Goal: Task Accomplishment & Management: Manage account settings

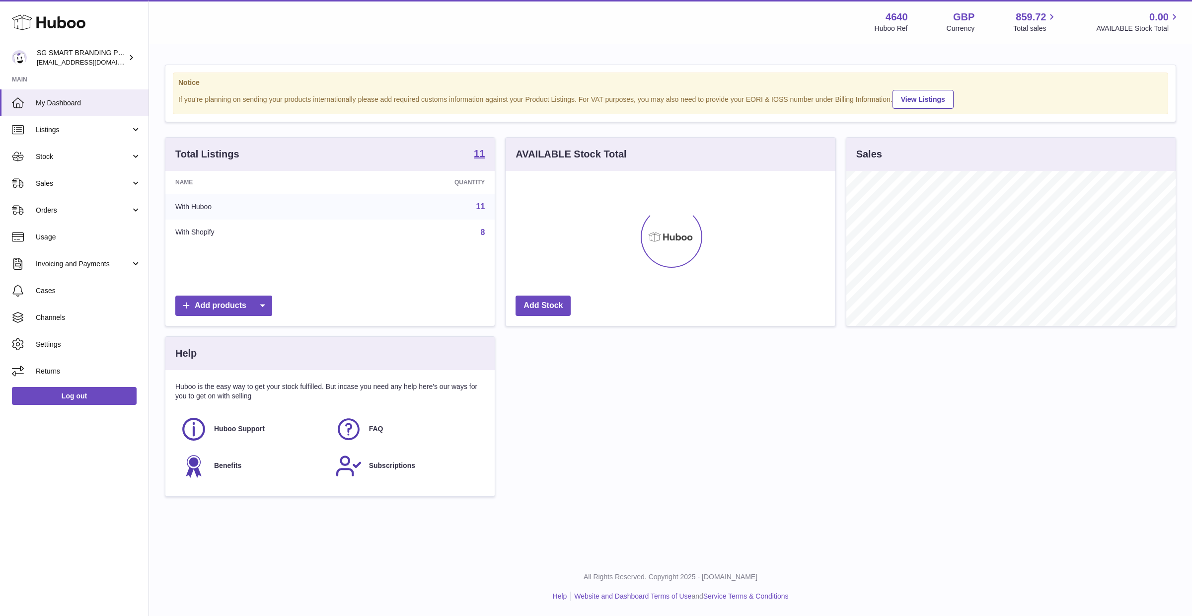
scroll to position [154, 329]
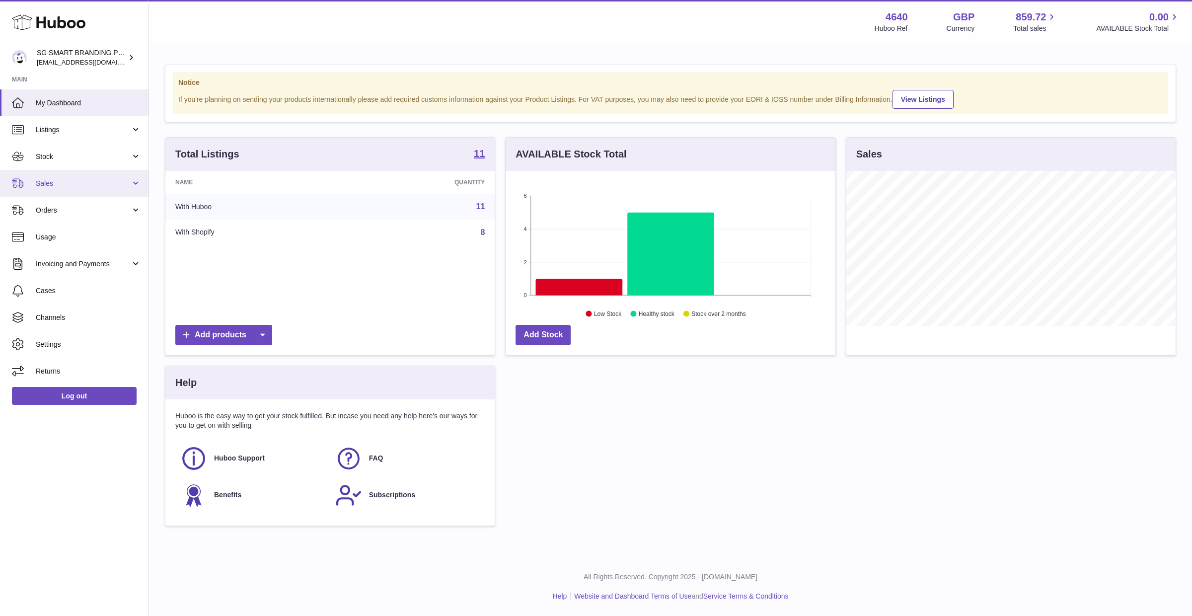
click at [62, 188] on link "Sales" at bounding box center [74, 183] width 149 height 27
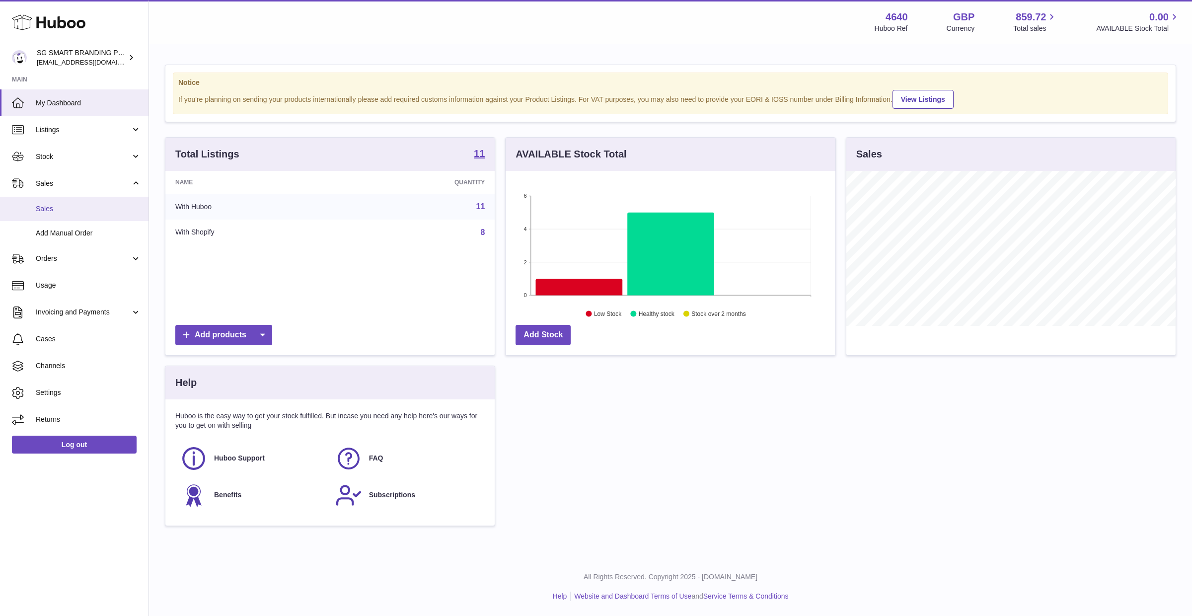
click at [64, 213] on span "Sales" at bounding box center [88, 208] width 105 height 9
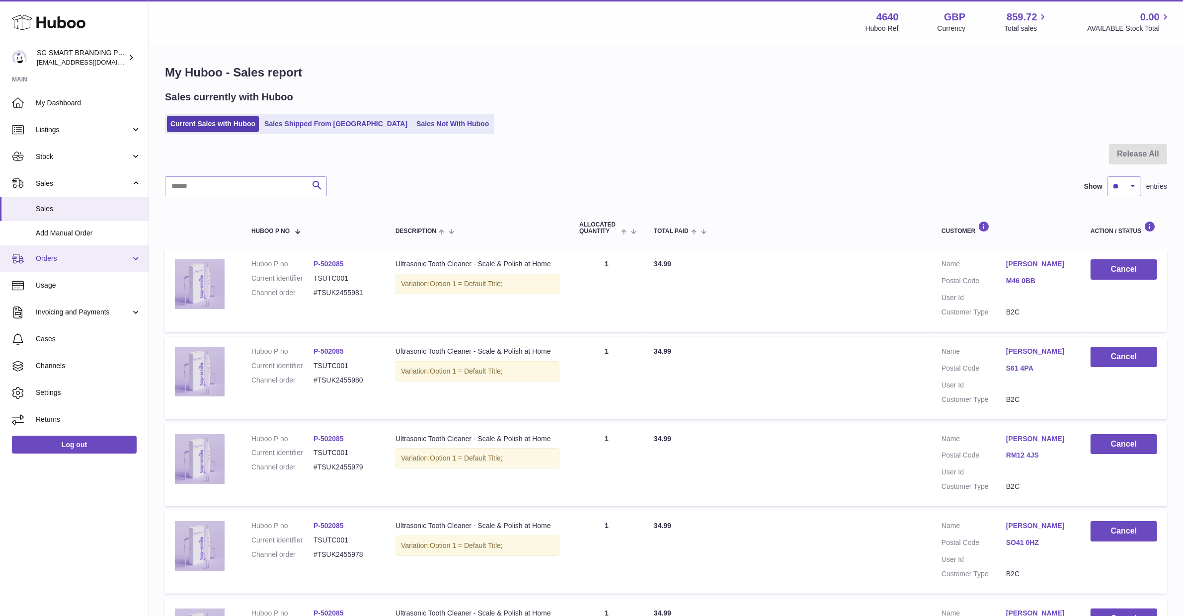
click at [87, 261] on span "Orders" at bounding box center [83, 258] width 95 height 9
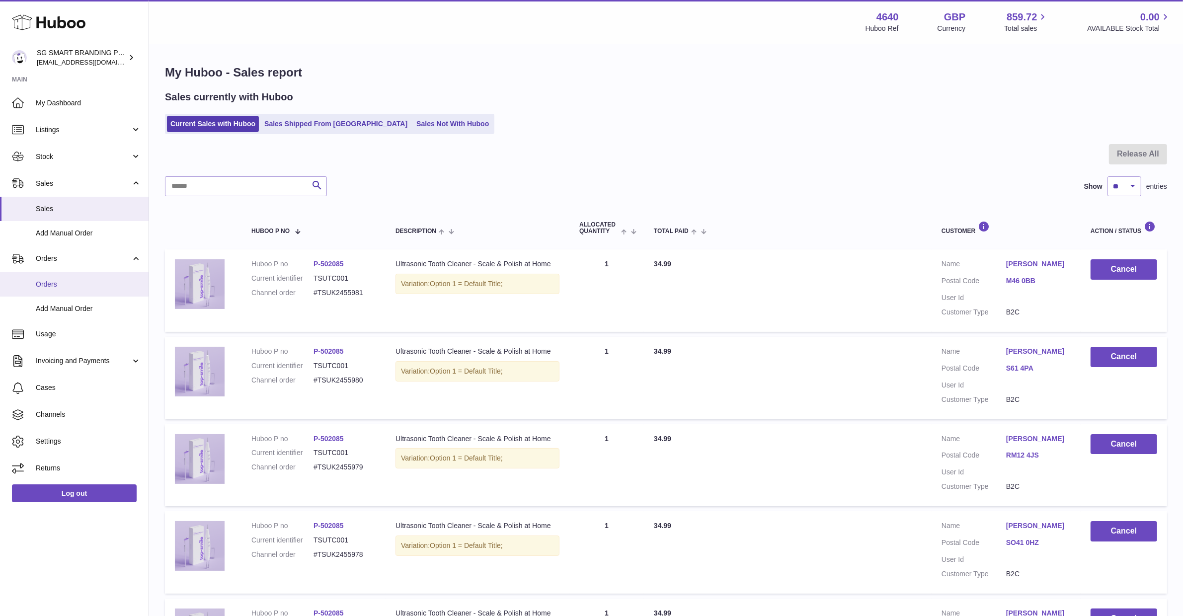
click at [85, 294] on link "Orders" at bounding box center [74, 284] width 149 height 24
click at [111, 360] on span "Invoicing and Payments" at bounding box center [83, 360] width 95 height 9
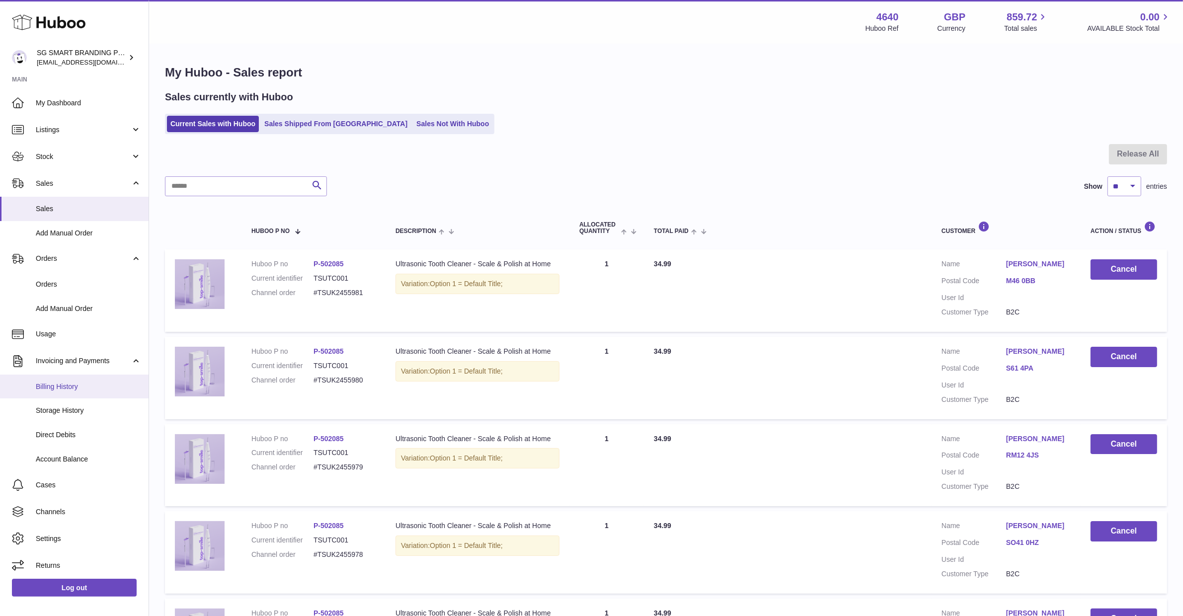
click at [99, 381] on link "Billing History" at bounding box center [74, 387] width 149 height 24
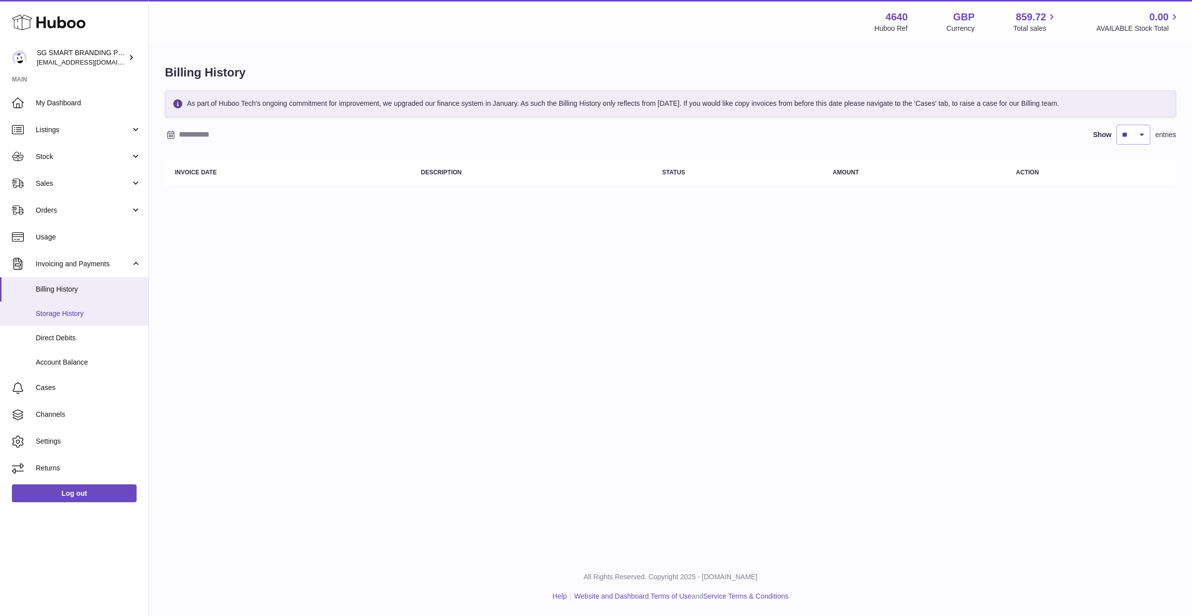
click at [106, 309] on span "Storage History" at bounding box center [88, 313] width 105 height 9
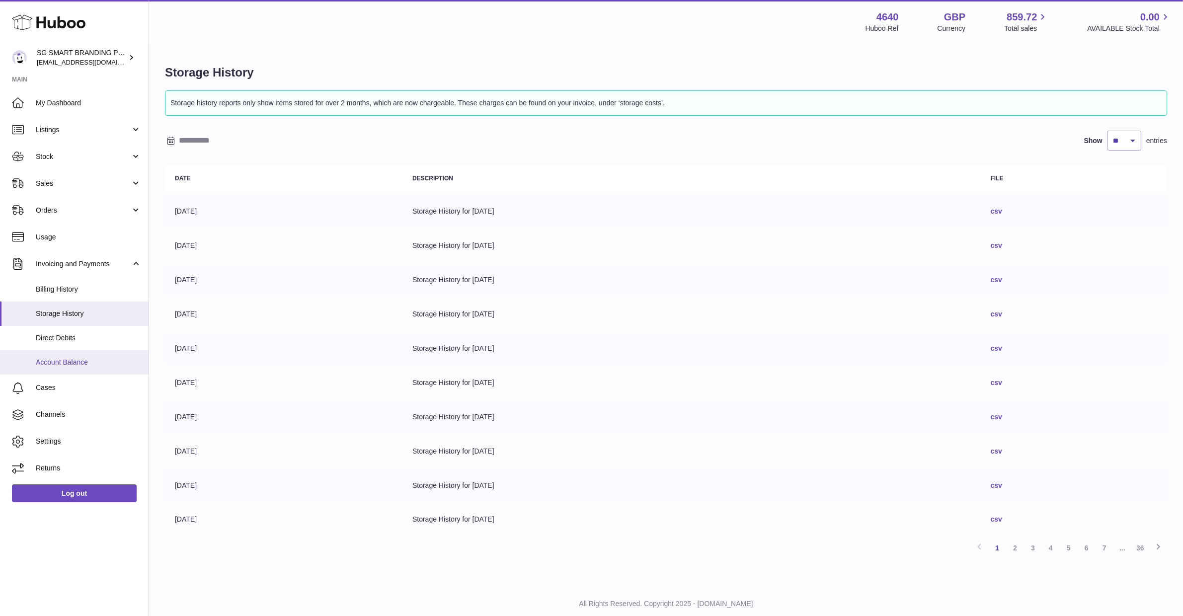
click at [101, 365] on span "Account Balance" at bounding box center [88, 362] width 105 height 9
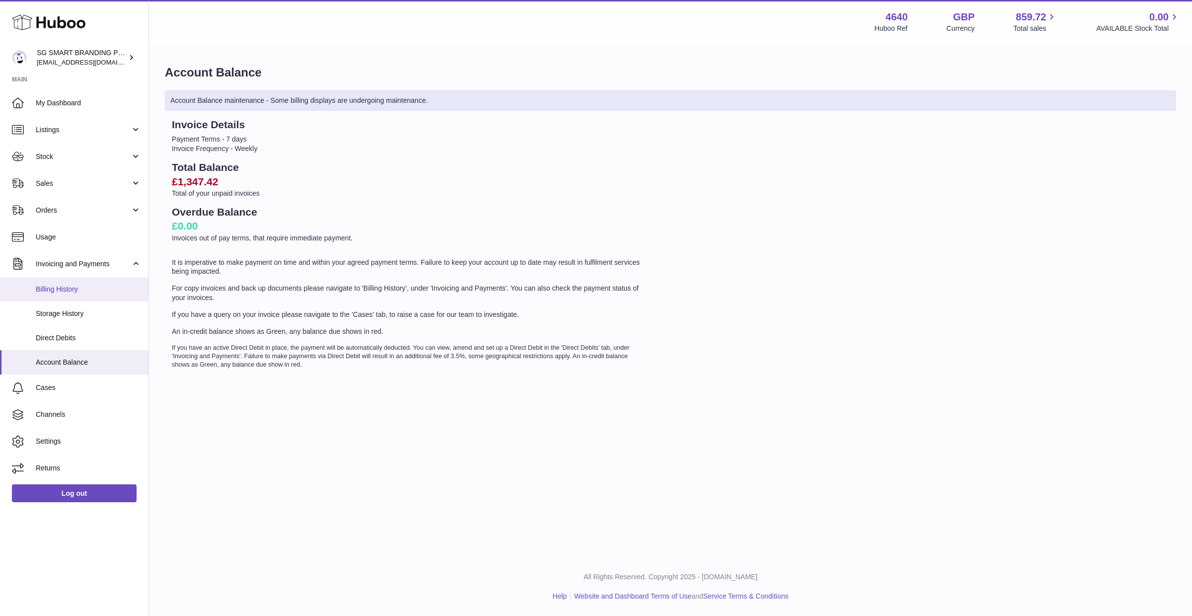
click at [94, 298] on link "Billing History" at bounding box center [74, 289] width 149 height 24
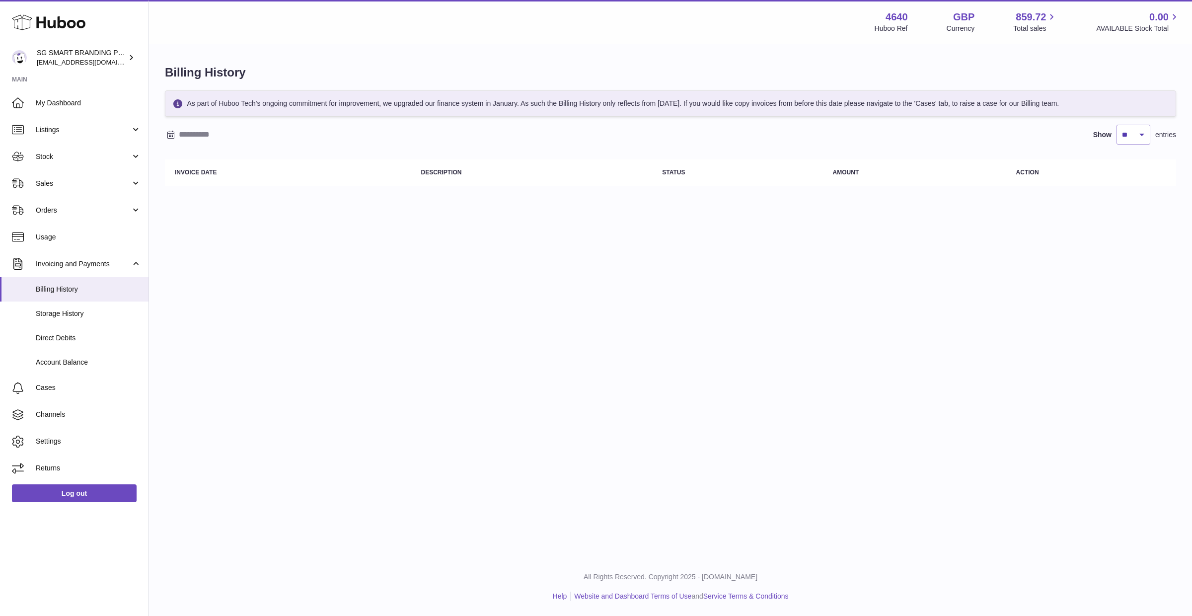
click at [204, 141] on input "text" at bounding box center [256, 135] width 155 height 16
click at [237, 193] on span "1" at bounding box center [240, 193] width 18 height 18
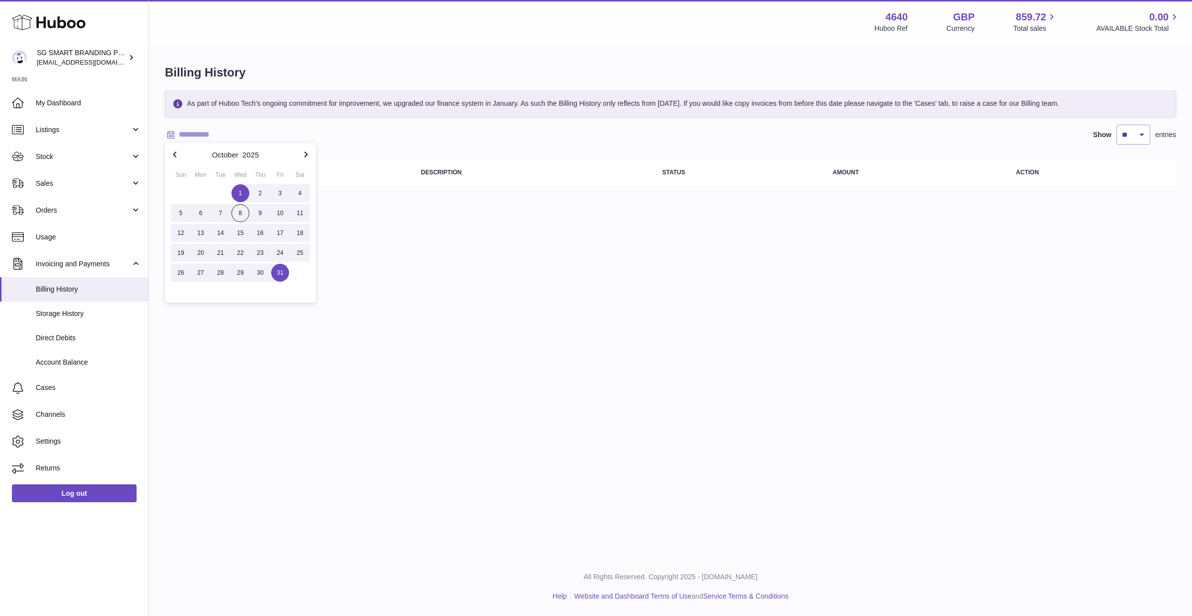
click at [274, 272] on span "31" at bounding box center [280, 273] width 18 height 18
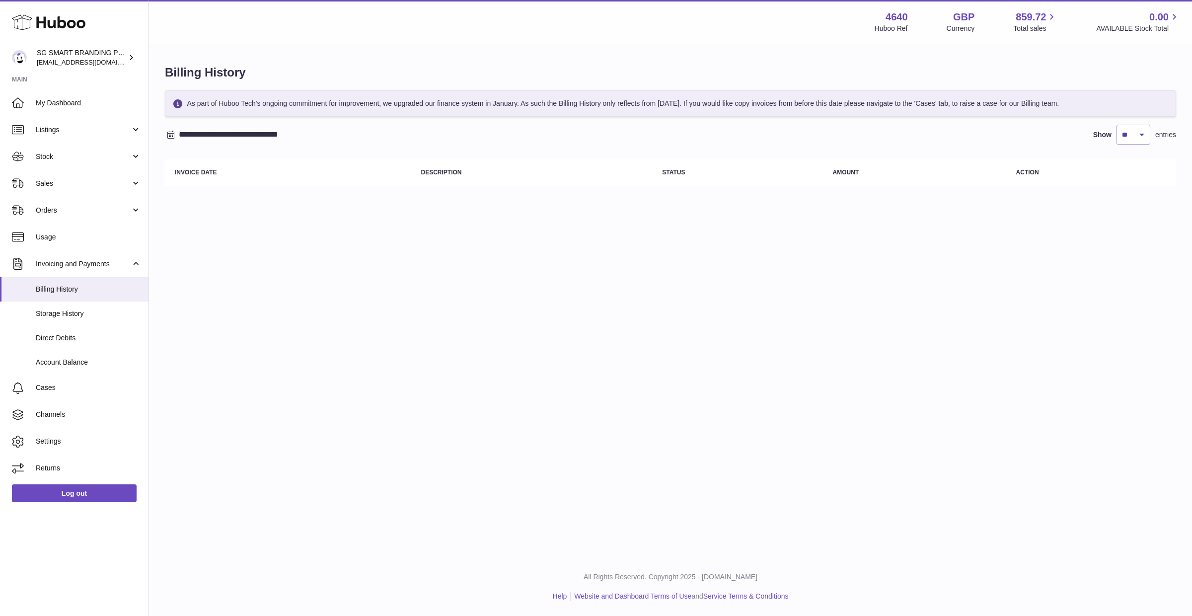
click at [275, 136] on input "**********" at bounding box center [256, 135] width 155 height 16
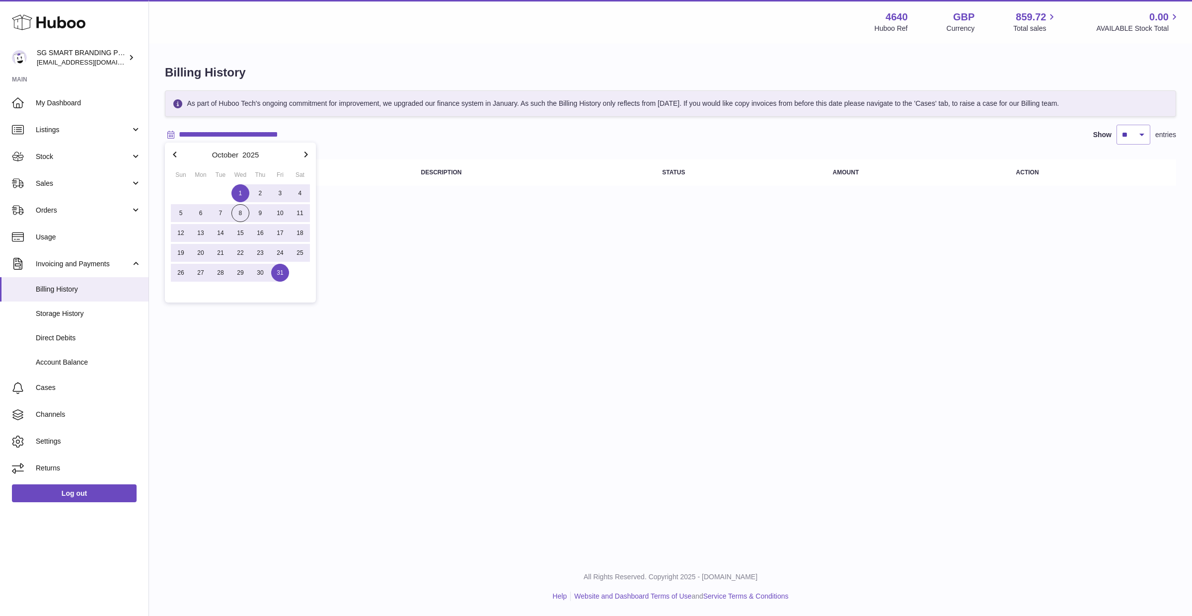
click at [173, 154] on icon "button" at bounding box center [175, 155] width 12 height 12
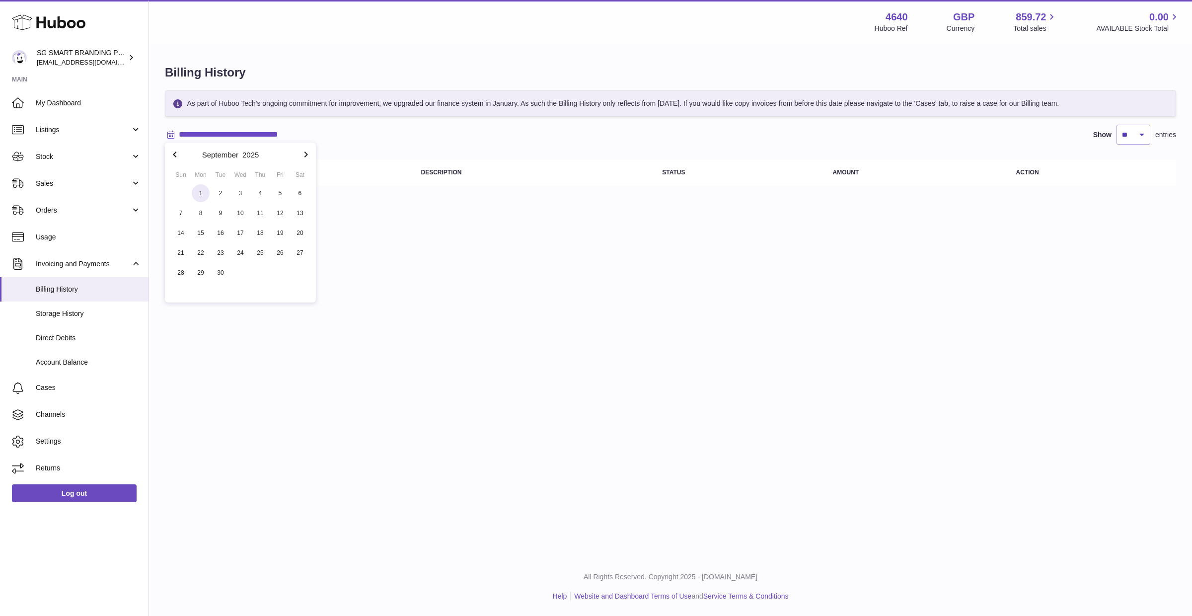
click at [195, 191] on span "1" at bounding box center [201, 193] width 18 height 18
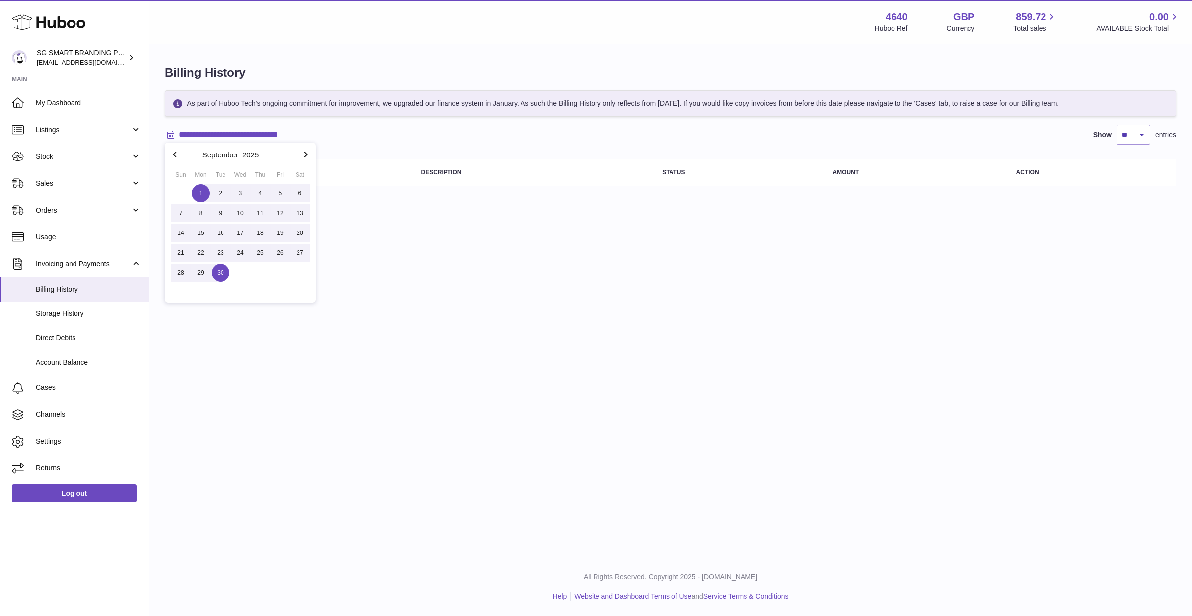
click at [220, 271] on span "30" at bounding box center [221, 273] width 18 height 18
type input "**********"
